Goal: Obtain resource: Download file/media

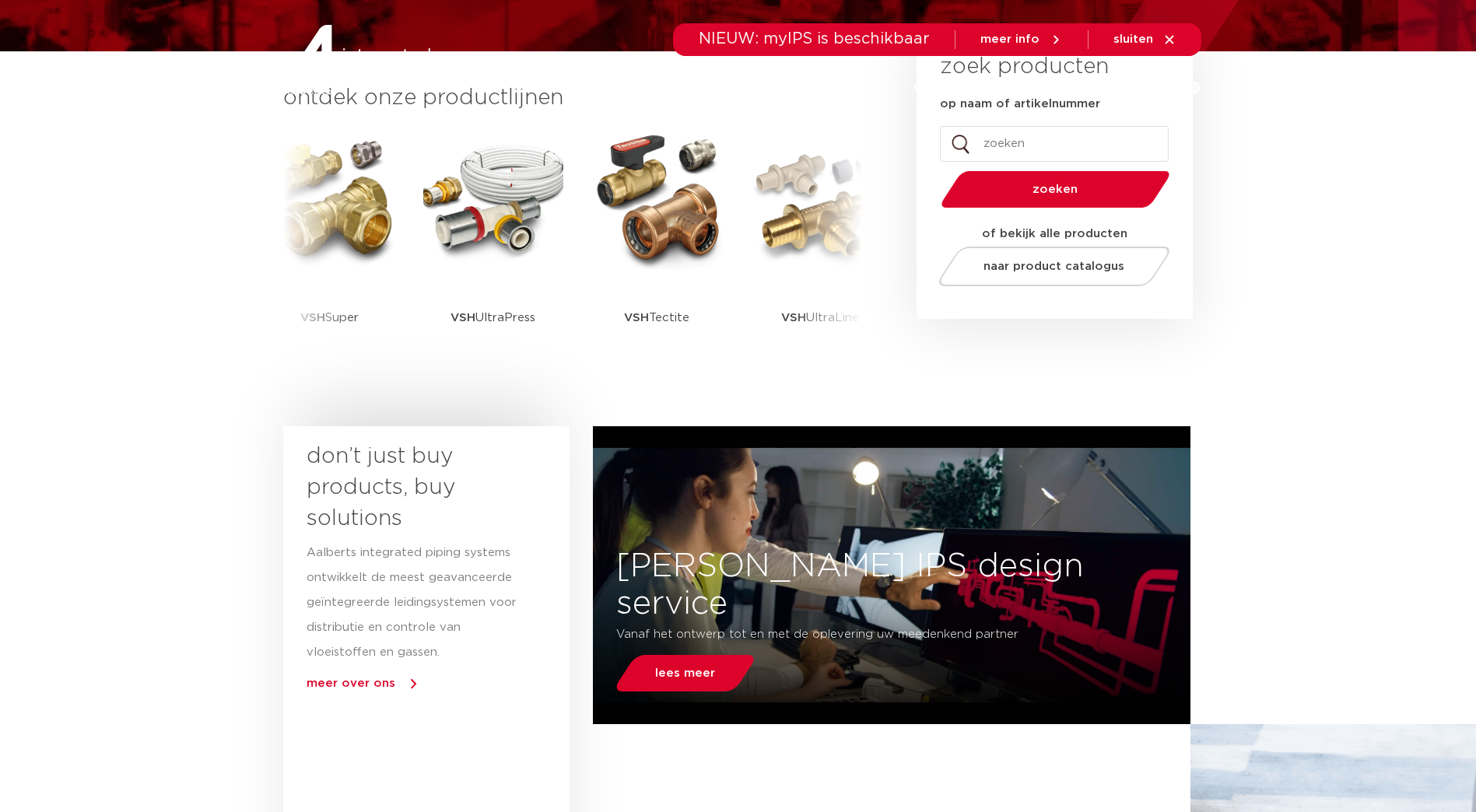
scroll to position [234, 0]
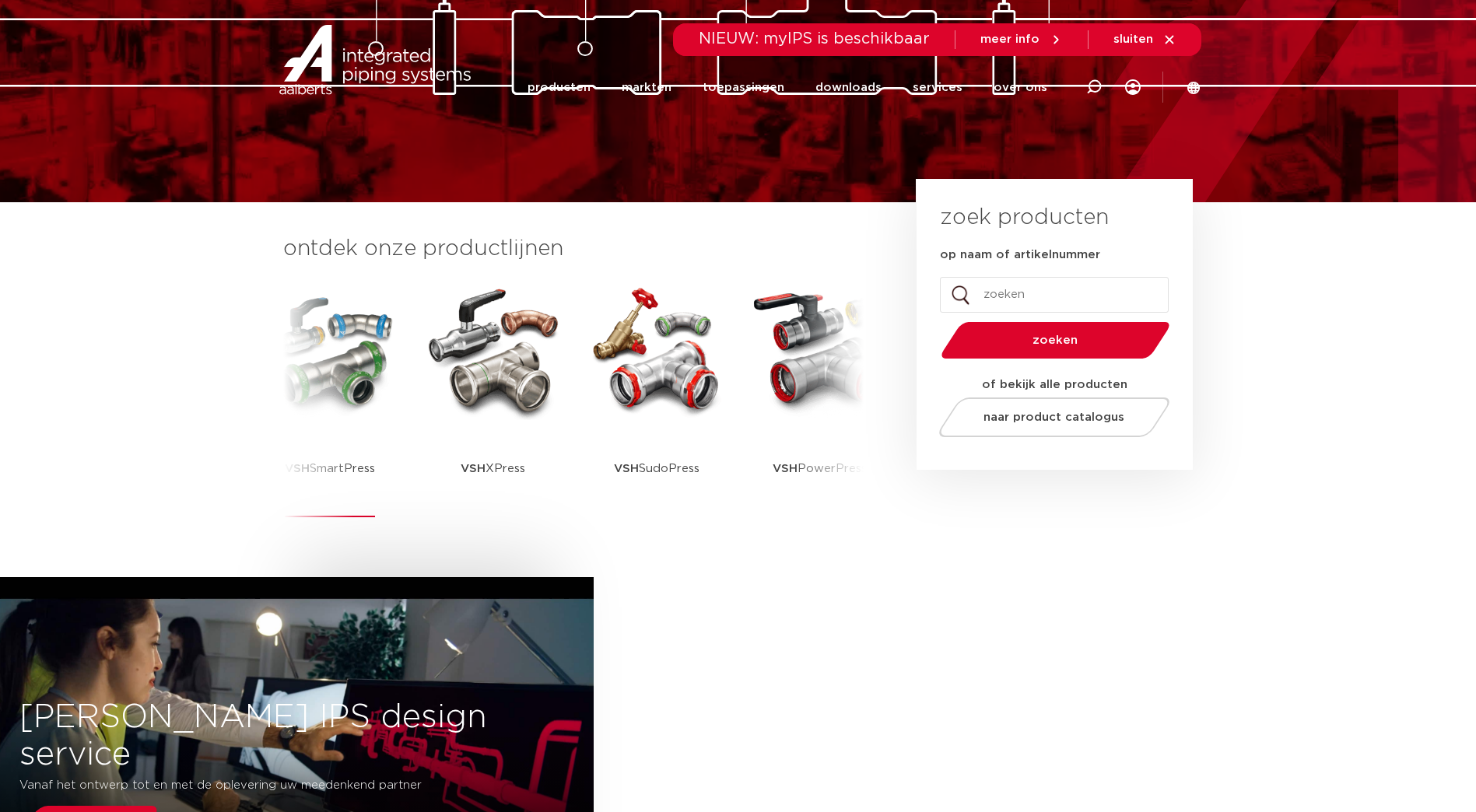
click at [340, 405] on img at bounding box center [330, 350] width 140 height 140
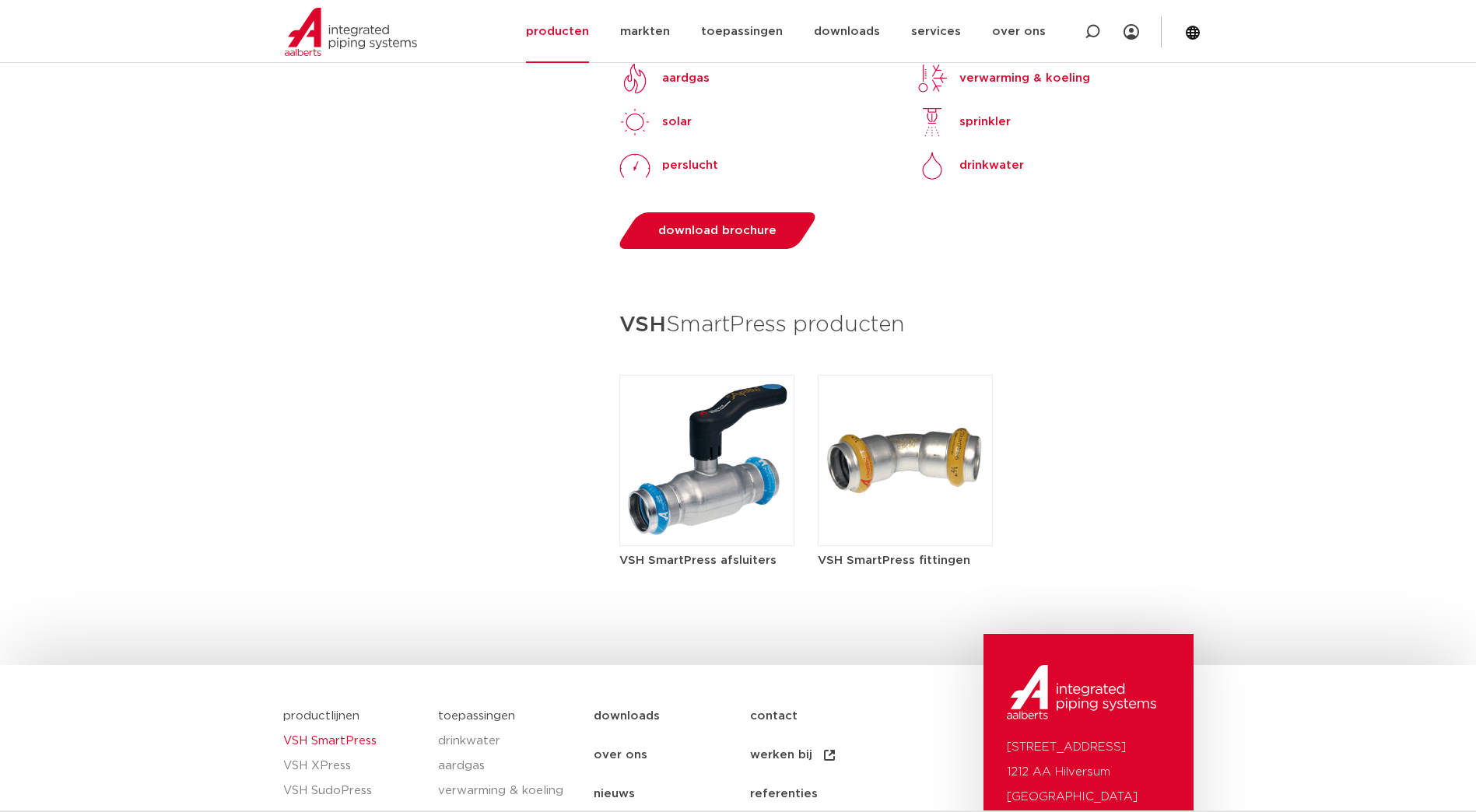
scroll to position [1400, 0]
click at [703, 241] on link "download brochure" at bounding box center [718, 230] width 204 height 37
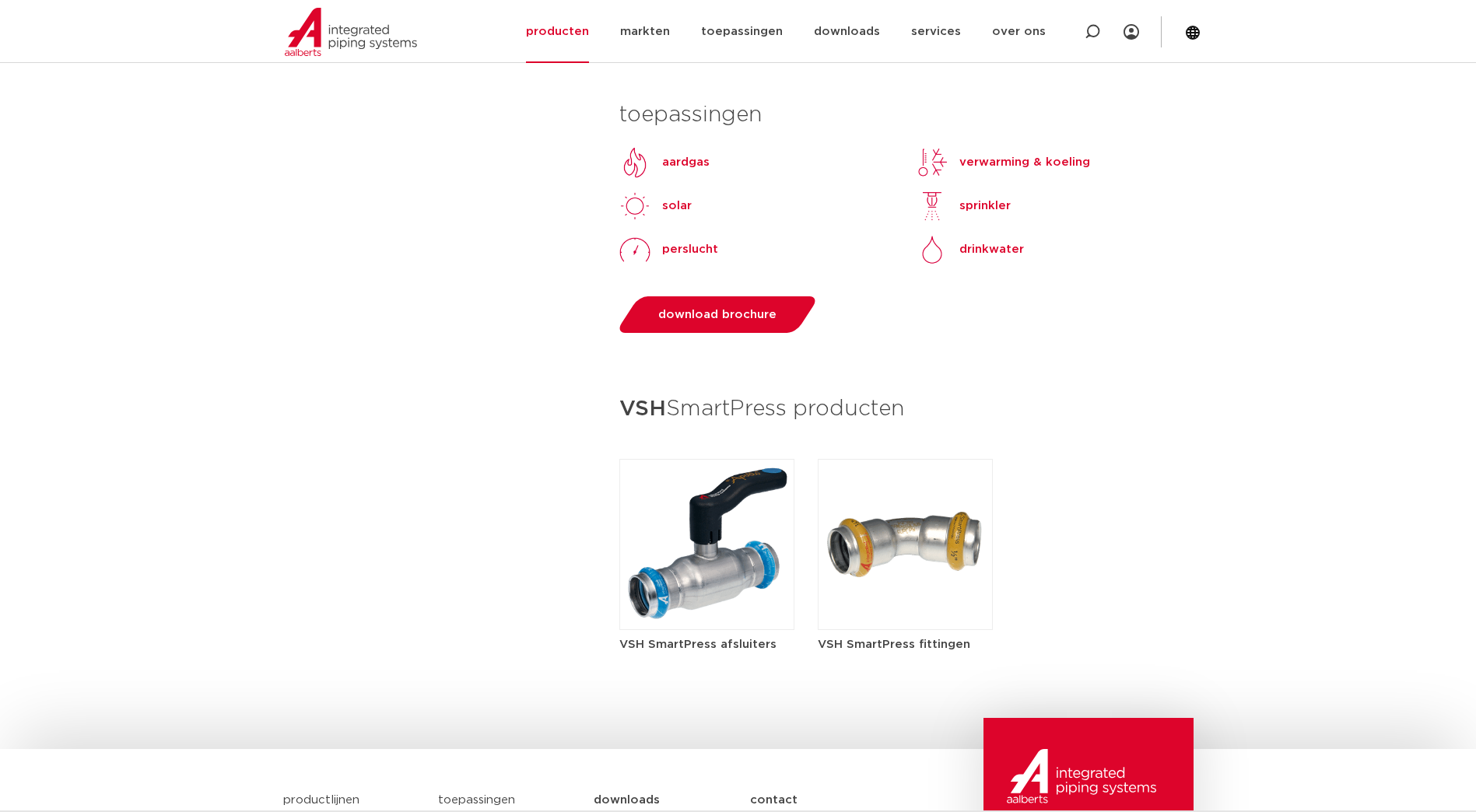
scroll to position [1323, 0]
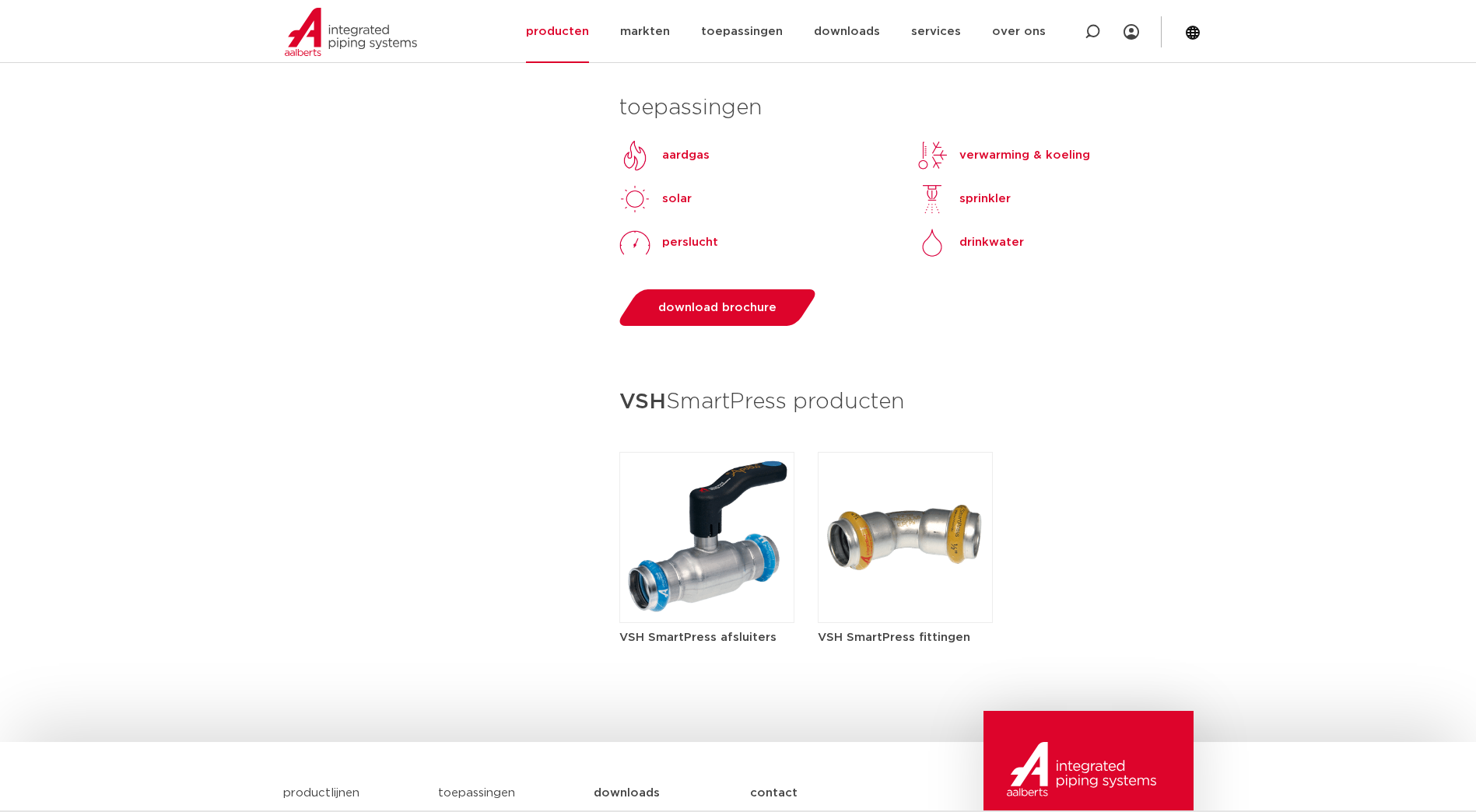
click at [732, 549] on img at bounding box center [707, 538] width 175 height 171
click at [709, 640] on h5 "VSH SmartPress afsluiters" at bounding box center [707, 638] width 175 height 17
click at [712, 634] on h5 "VSH SmartPress afsluiters" at bounding box center [707, 638] width 175 height 17
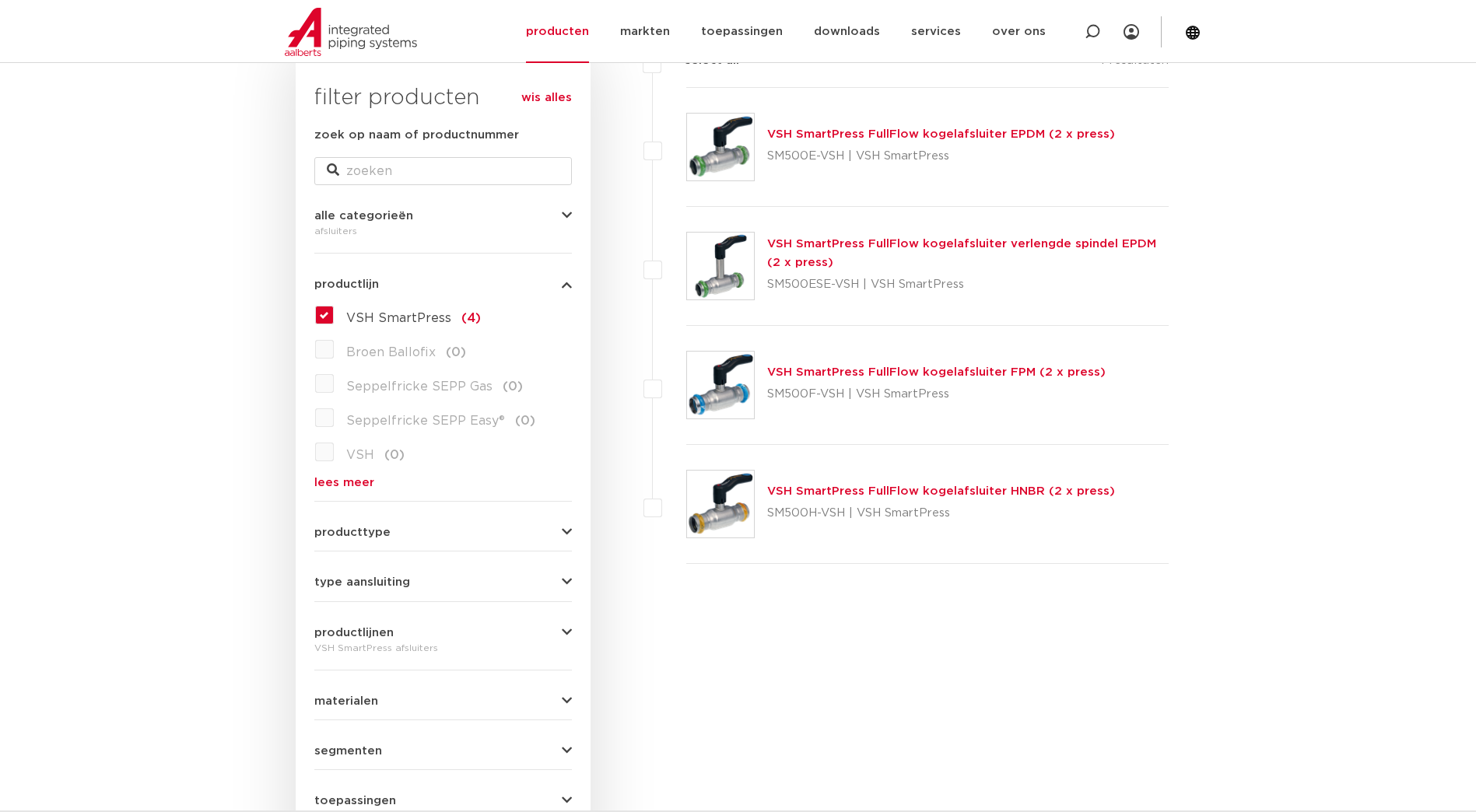
scroll to position [234, 0]
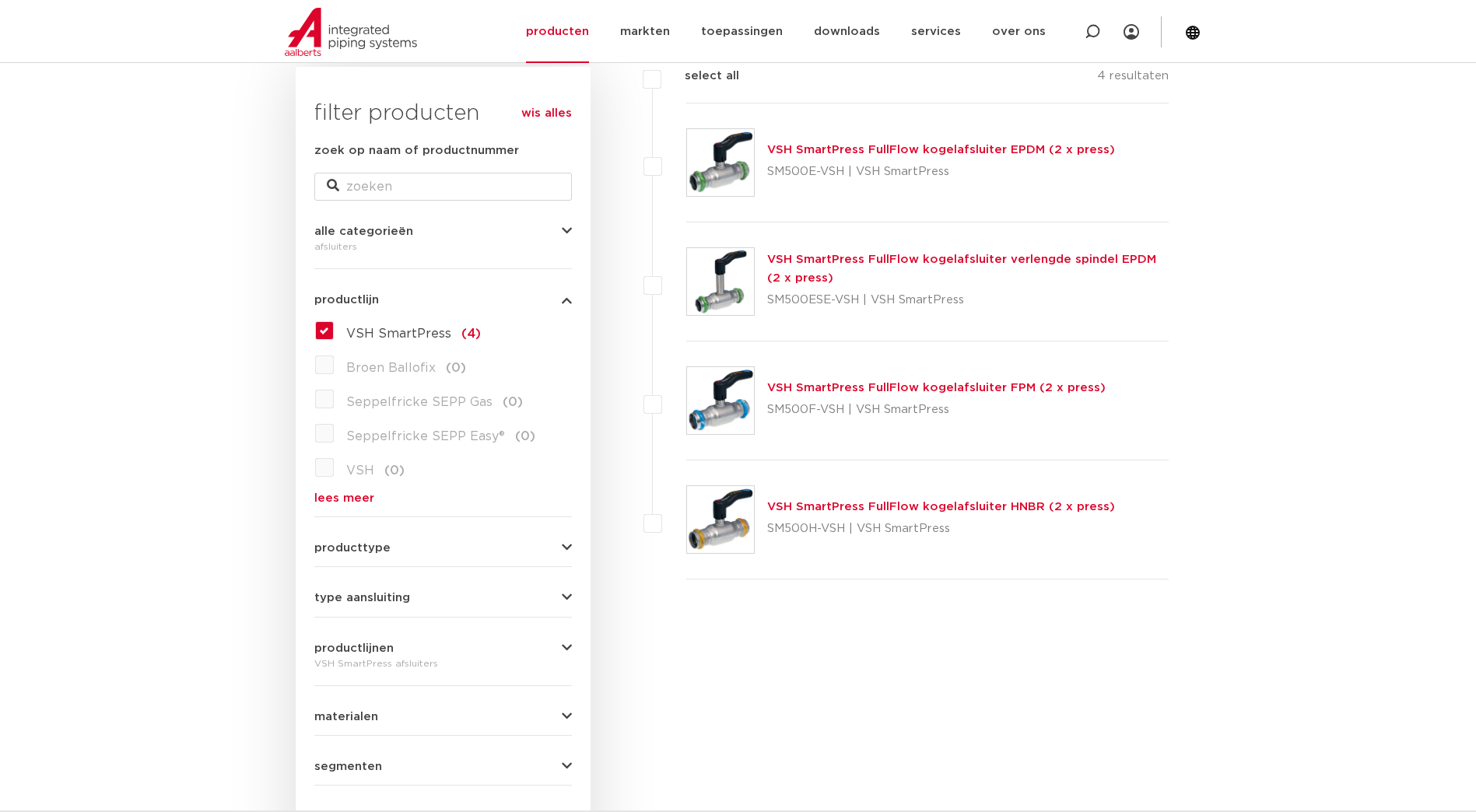
click at [837, 386] on link "VSH SmartPress FullFlow kogelafsluiter FPM (2 x press)" at bounding box center [936, 388] width 339 height 12
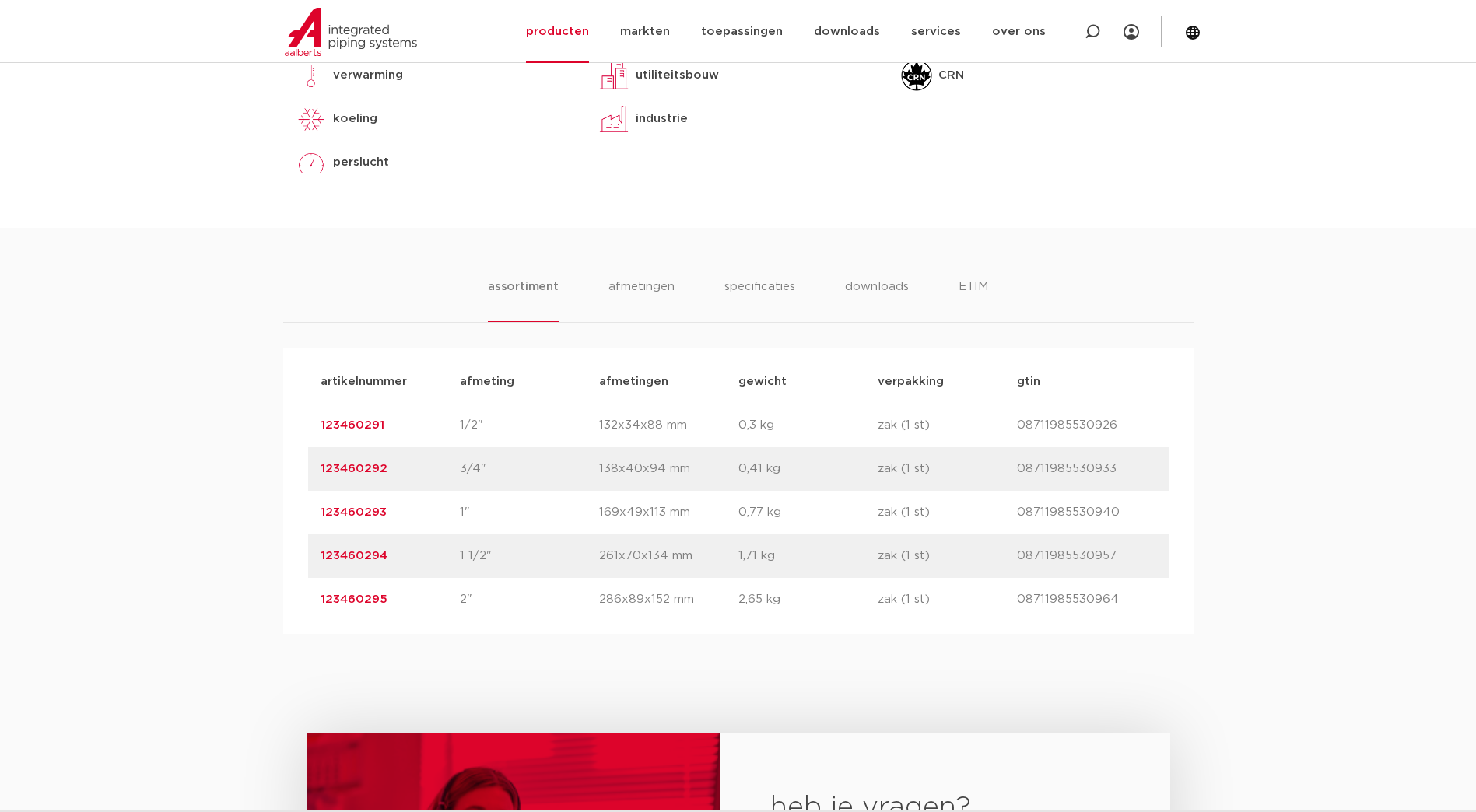
scroll to position [778, 0]
